Goal: Transaction & Acquisition: Purchase product/service

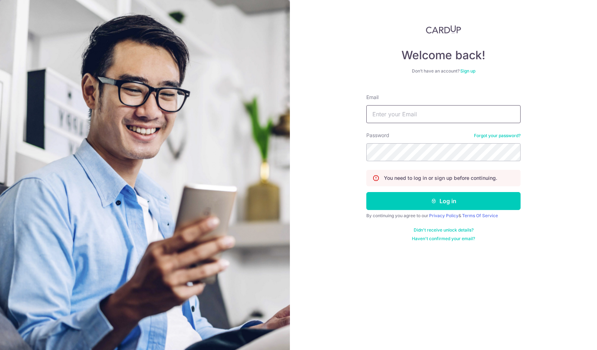
click at [411, 114] on input "Email" at bounding box center [443, 114] width 154 height 18
type input "yuvraj.raizada@gmail.com"
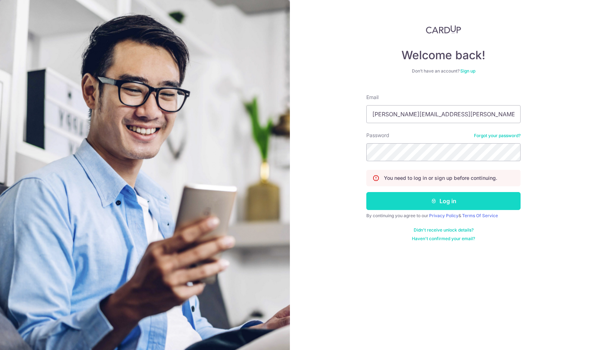
click at [437, 199] on button "Log in" at bounding box center [443, 201] width 154 height 18
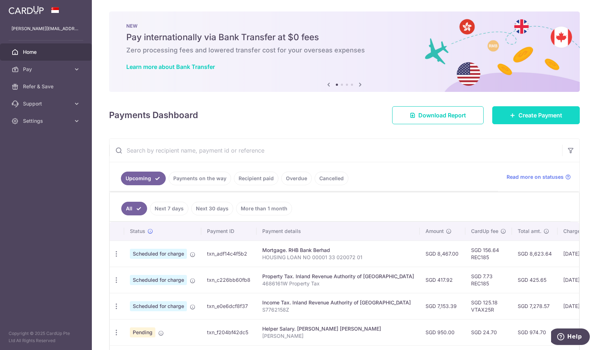
click at [529, 112] on span "Create Payment" at bounding box center [540, 115] width 44 height 9
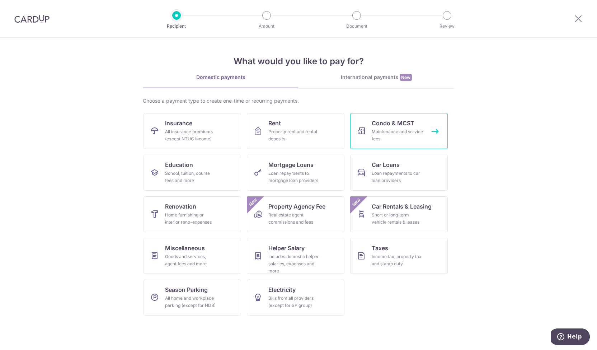
click at [386, 134] on div "Maintenance and service fees" at bounding box center [398, 135] width 52 height 14
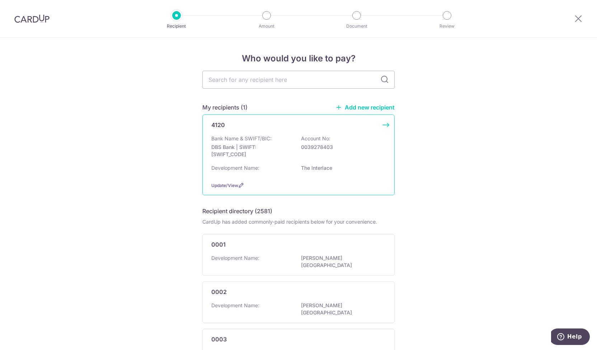
click at [302, 151] on div "Bank Name & SWIFT/BIC: DBS Bank | SWIFT: DBSSSGSGXXX Account No: 0039278403" at bounding box center [298, 148] width 174 height 27
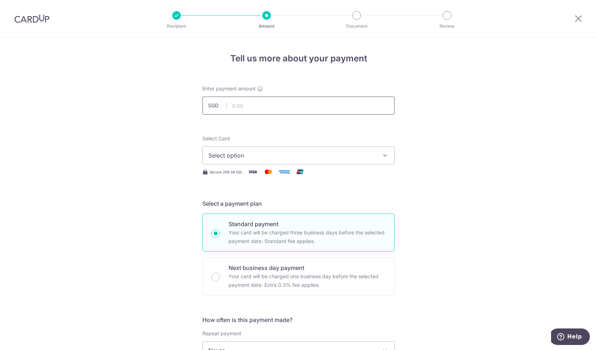
click at [229, 103] on input "text" at bounding box center [298, 105] width 192 height 18
type input "2,308.92"
click at [263, 159] on span "Select option" at bounding box center [291, 155] width 167 height 9
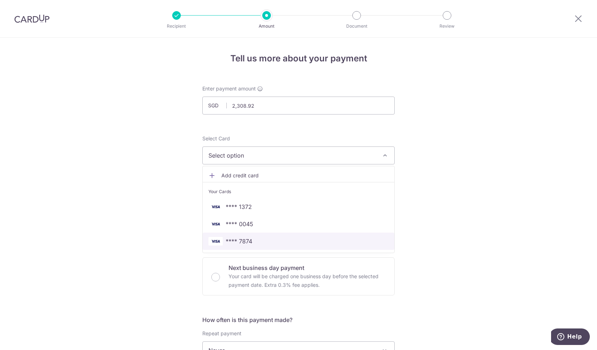
click at [254, 244] on span "**** 7874" at bounding box center [298, 241] width 180 height 9
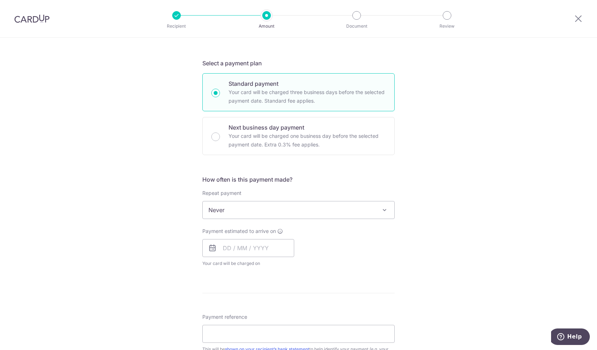
scroll to position [143, 0]
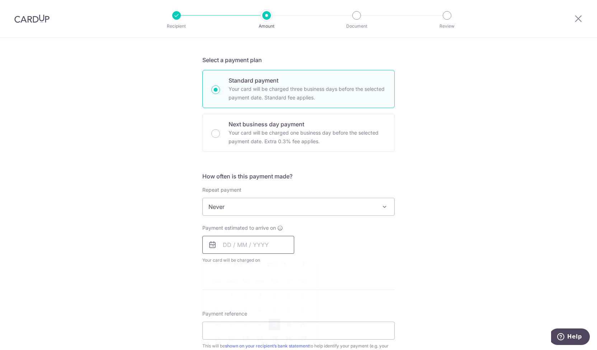
click at [255, 241] on input "text" at bounding box center [248, 245] width 92 height 18
click at [274, 325] on link "18" at bounding box center [274, 324] width 11 height 11
type input "18/09/2025"
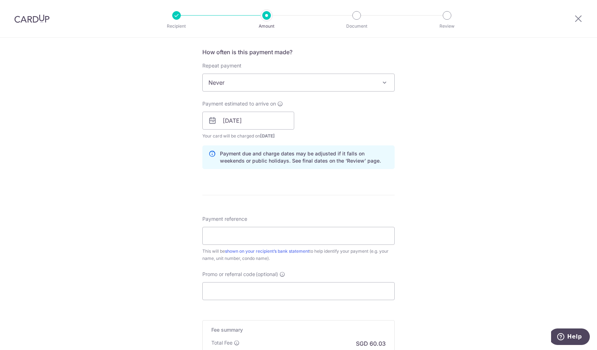
scroll to position [287, 0]
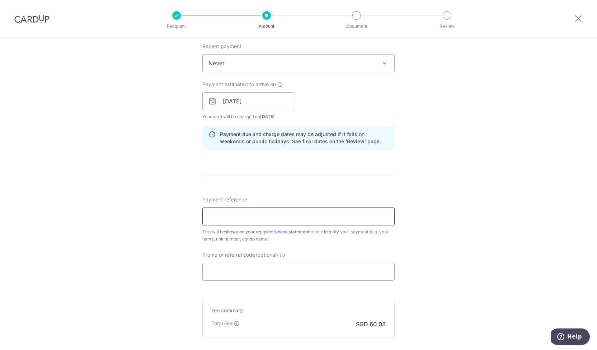
click at [274, 211] on input "Payment reference" at bounding box center [298, 216] width 192 height 18
type input "BLK UNIT 184 12 10"
click at [279, 269] on input "Promo or referral code (optional)" at bounding box center [298, 272] width 192 height 18
click at [235, 272] on input "Promo or referral code (optional)" at bounding box center [298, 272] width 192 height 18
paste input "OFF225"
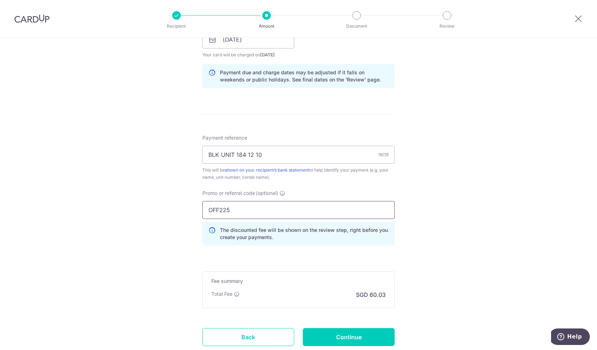
scroll to position [396, 0]
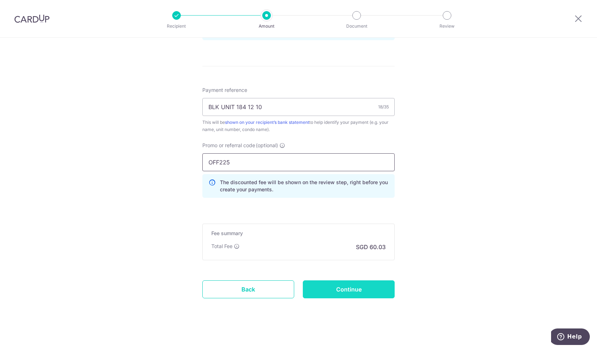
type input "OFF225"
click at [358, 290] on input "Continue" at bounding box center [349, 289] width 92 height 18
type input "Create Schedule"
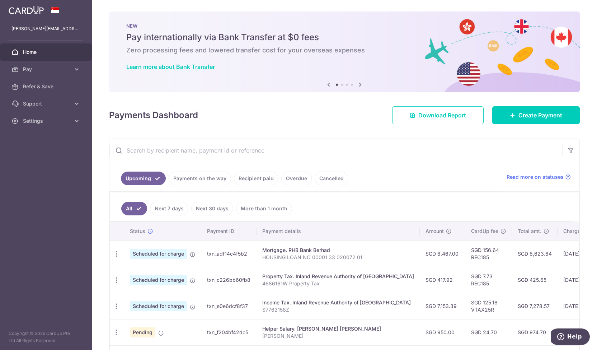
click at [359, 84] on icon at bounding box center [360, 84] width 9 height 9
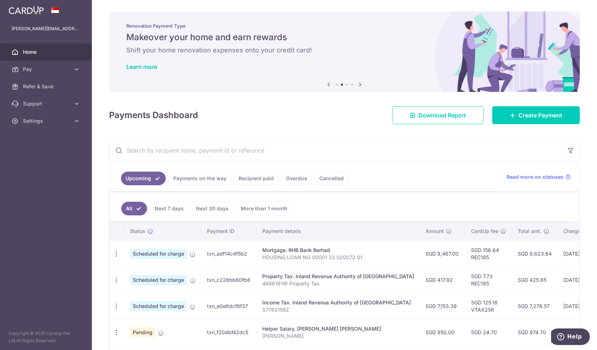
click at [359, 84] on icon at bounding box center [360, 84] width 9 height 9
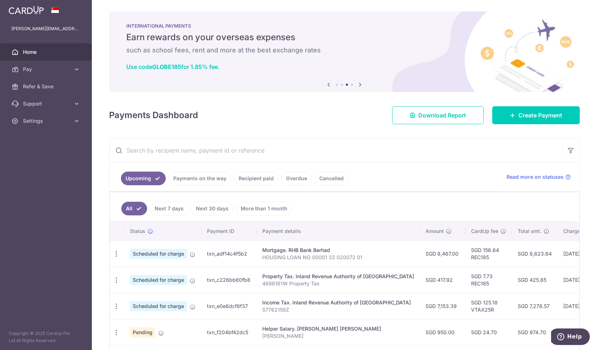
click at [359, 84] on icon at bounding box center [360, 84] width 9 height 9
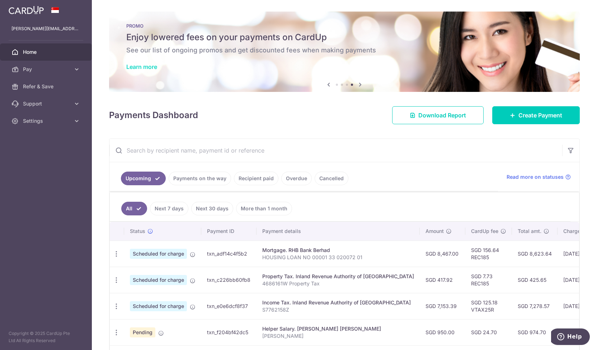
click at [146, 67] on link "Learn more" at bounding box center [141, 66] width 31 height 7
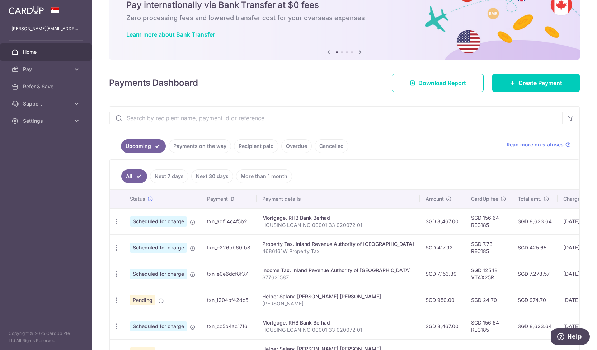
scroll to position [25, 0]
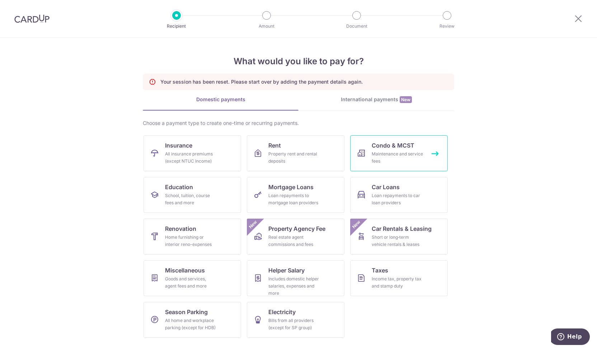
click at [392, 155] on div "Maintenance and service fees" at bounding box center [398, 157] width 52 height 14
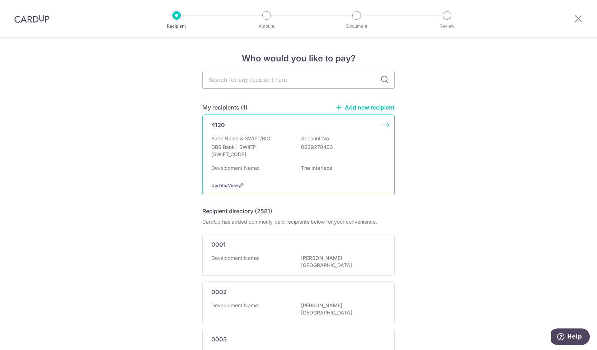
click at [248, 136] on p "Bank Name & SWIFT/BIC:" at bounding box center [241, 138] width 60 height 7
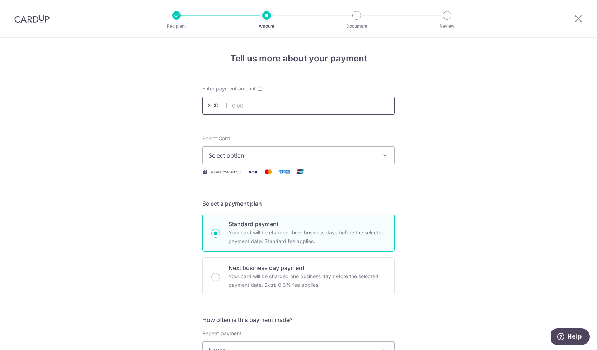
click at [269, 99] on input "text" at bounding box center [298, 105] width 192 height 18
type input "2,308.92"
click at [256, 155] on span "Select option" at bounding box center [291, 155] width 167 height 9
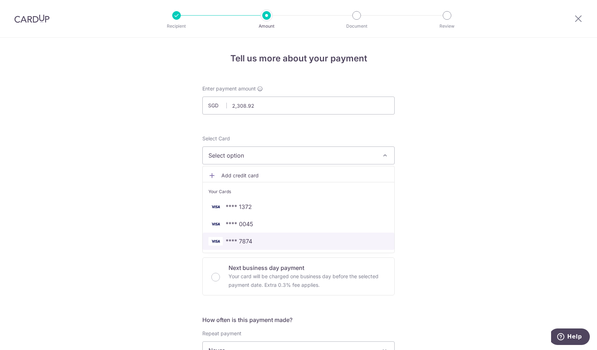
click at [245, 237] on span "**** 7874" at bounding box center [239, 241] width 27 height 9
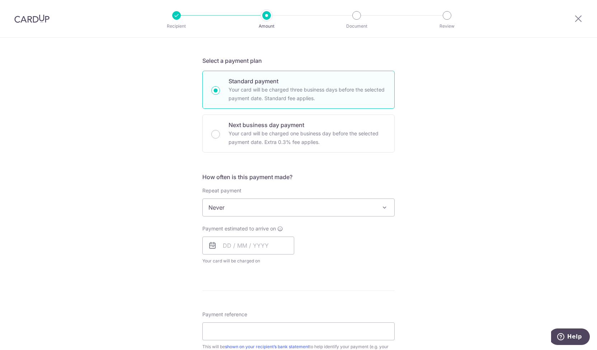
scroll to position [143, 0]
click at [256, 246] on input "text" at bounding box center [248, 245] width 92 height 18
click at [270, 322] on link "18" at bounding box center [274, 324] width 11 height 11
type input "18/09/2025"
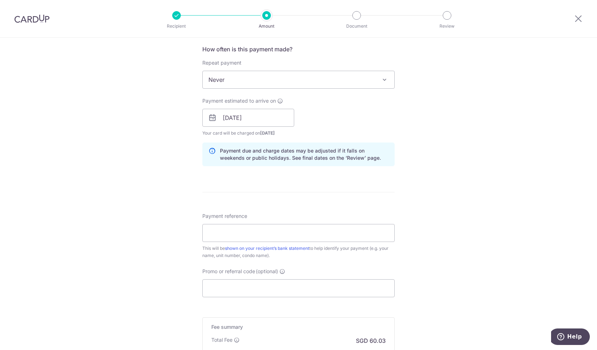
scroll to position [287, 0]
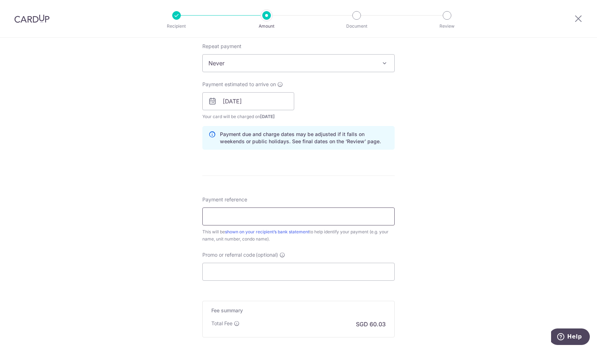
click at [275, 214] on input "Payment reference" at bounding box center [298, 216] width 192 height 18
type input "BLK UNIT 184 12 10"
click at [242, 273] on input "Promo or referral code (optional)" at bounding box center [298, 272] width 192 height 18
paste input "OFF225"
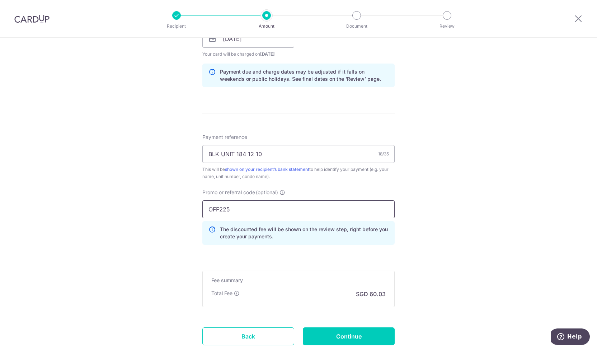
scroll to position [395, 0]
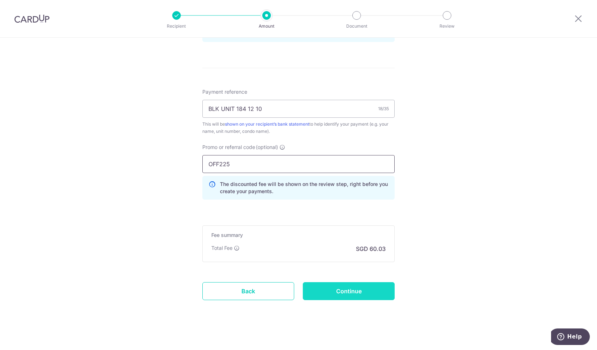
type input "OFF225"
click at [348, 294] on input "Continue" at bounding box center [349, 291] width 92 height 18
type input "Create Schedule"
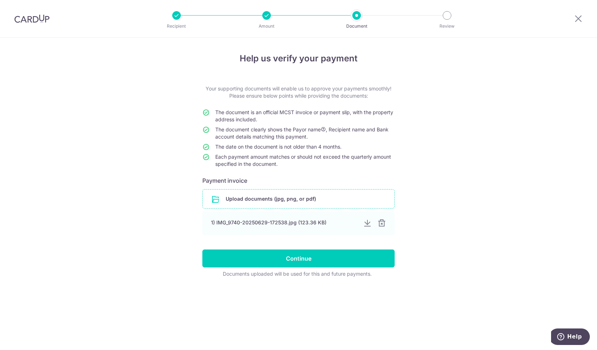
click at [313, 196] on input "file" at bounding box center [299, 198] width 192 height 19
click at [381, 223] on div at bounding box center [381, 223] width 9 height 9
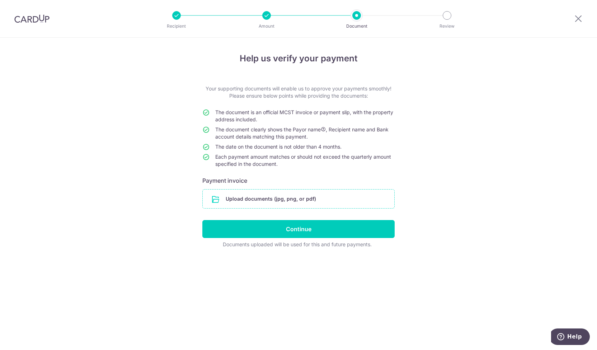
click at [275, 195] on input "file" at bounding box center [299, 198] width 192 height 19
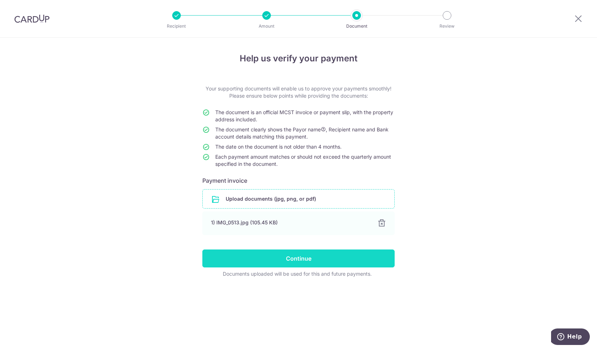
click at [305, 258] on input "Continue" at bounding box center [298, 258] width 192 height 18
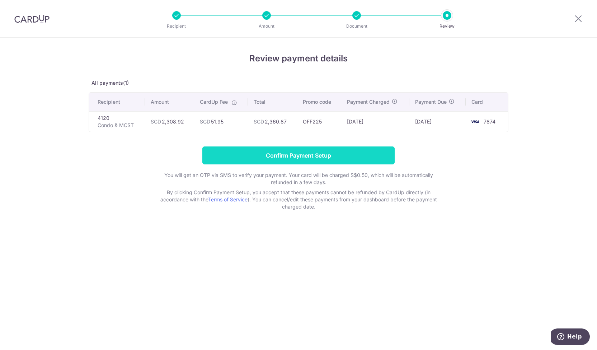
click at [289, 154] on input "Confirm Payment Setup" at bounding box center [298, 155] width 192 height 18
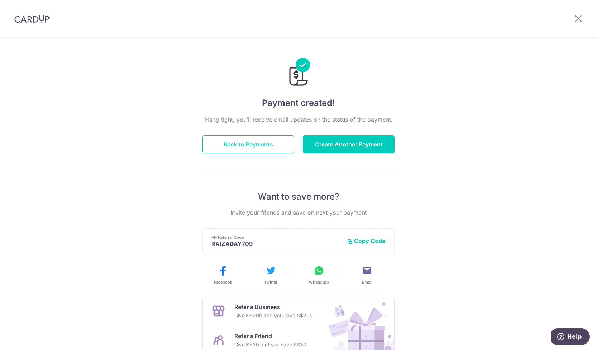
click at [250, 143] on button "Back to Payments" at bounding box center [248, 144] width 92 height 18
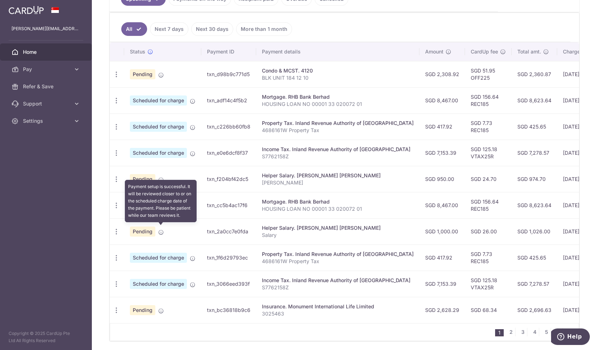
scroll to position [205, 0]
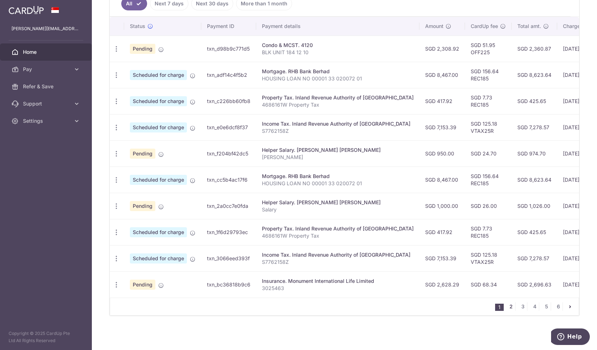
click at [509, 308] on link "2" at bounding box center [510, 306] width 9 height 9
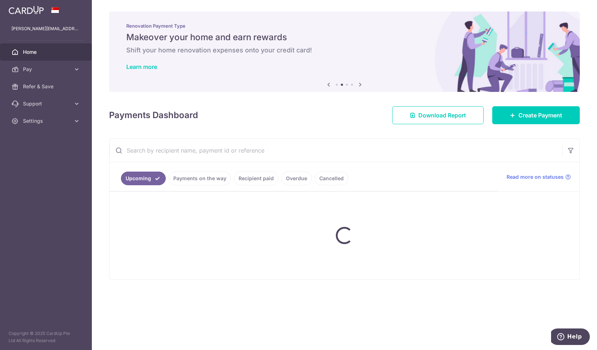
scroll to position [0, 0]
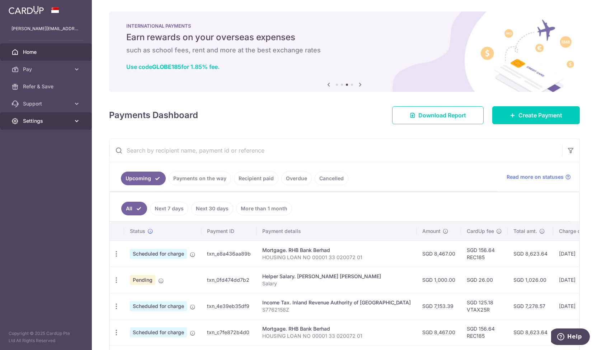
click at [68, 122] on span "Settings" at bounding box center [46, 120] width 47 height 7
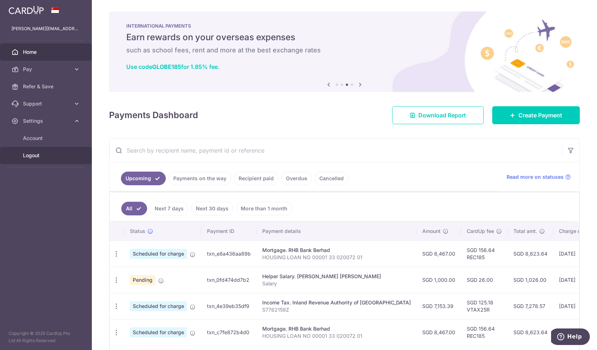
click at [47, 155] on span "Logout" at bounding box center [46, 155] width 47 height 7
